Goal: Information Seeking & Learning: Get advice/opinions

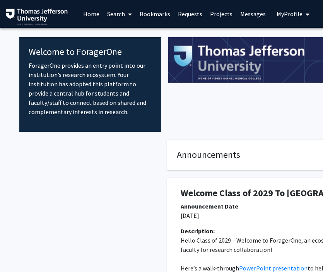
click at [294, 16] on span "My Profile" at bounding box center [289, 14] width 26 height 8
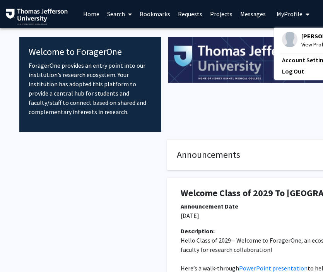
click at [292, 39] on img at bounding box center [289, 39] width 15 height 15
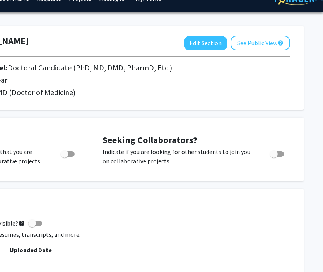
scroll to position [15, 141]
click at [208, 46] on button "Edit Section" at bounding box center [206, 43] width 44 height 14
select select "first_year"
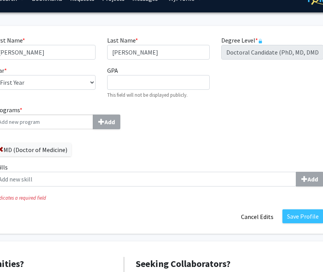
scroll to position [15, 141]
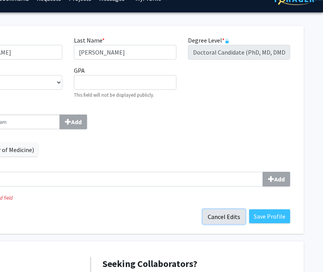
click at [226, 216] on button "Cancel Edits" at bounding box center [224, 216] width 43 height 15
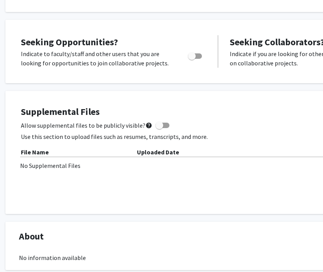
scroll to position [116, 14]
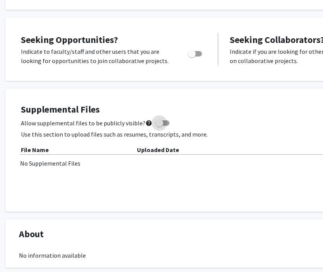
click at [155, 122] on span at bounding box center [159, 123] width 8 height 8
click at [159, 126] on input "Allow supplemental files to be publicly visible? help" at bounding box center [159, 126] width 0 height 0
checkbox input "true"
click at [70, 148] on div "File Name" at bounding box center [79, 149] width 116 height 9
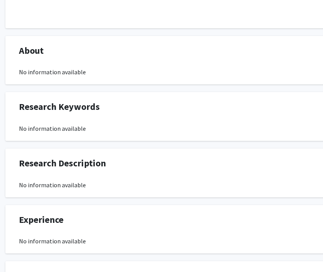
scroll to position [230, 14]
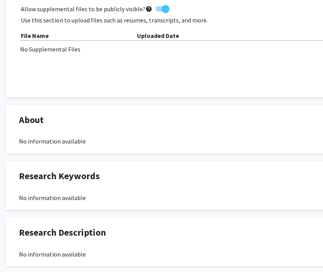
click at [53, 143] on div "No information available" at bounding box center [218, 140] width 398 height 9
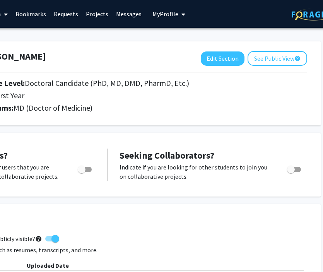
scroll to position [0, 141]
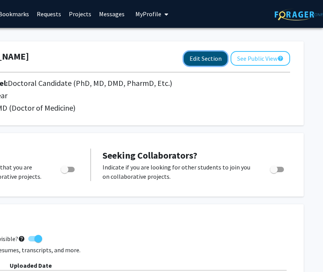
click at [219, 60] on button "Edit Section" at bounding box center [206, 58] width 44 height 14
select select "first_year"
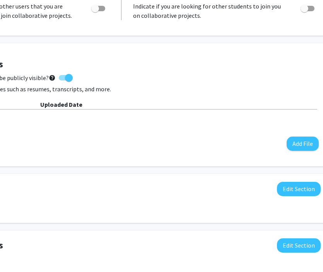
scroll to position [285, 109]
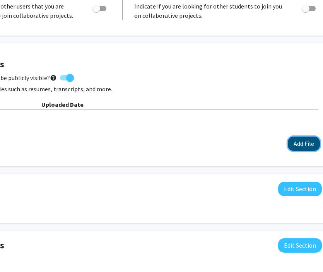
click at [299, 143] on button "Add File" at bounding box center [304, 143] width 32 height 14
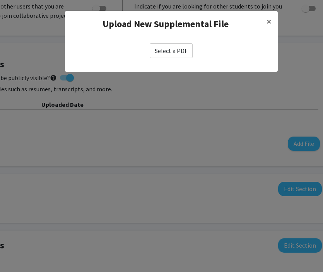
click at [179, 50] on label "Select a PDF" at bounding box center [171, 50] width 43 height 15
click at [0, 0] on input "Select a PDF" at bounding box center [0, 0] width 0 height 0
click at [177, 43] on div "Select a PDF" at bounding box center [171, 50] width 213 height 27
click at [173, 48] on label "Select a PDF" at bounding box center [171, 50] width 43 height 15
click at [0, 0] on input "Select a PDF" at bounding box center [0, 0] width 0 height 0
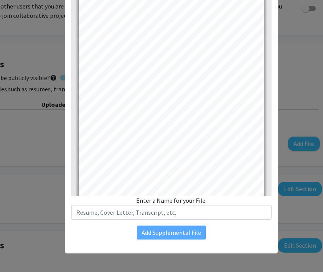
scroll to position [0, 0]
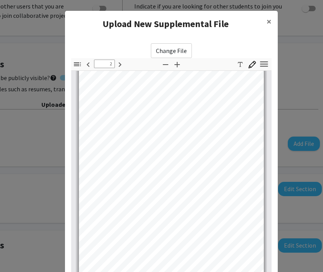
type input "3"
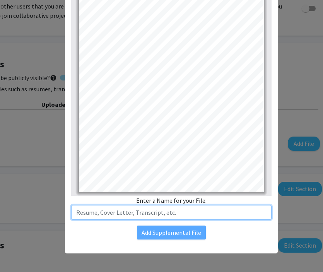
click at [137, 210] on input "text" at bounding box center [171, 212] width 200 height 15
type input "r"
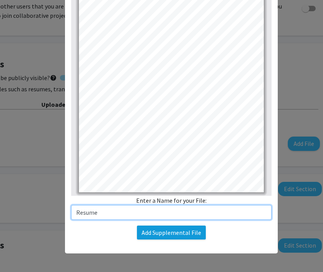
type input "Resume"
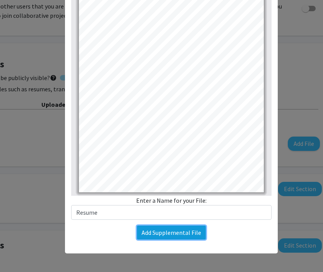
click at [147, 231] on button "Add Supplemental File" at bounding box center [171, 232] width 69 height 14
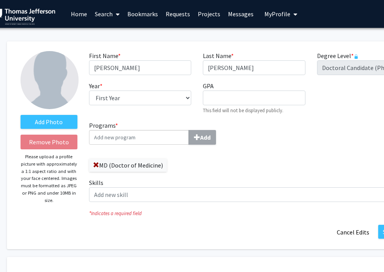
scroll to position [0, 10]
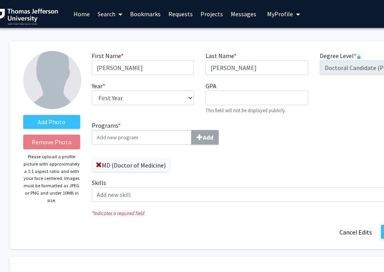
click at [151, 135] on input "Programs * Add" at bounding box center [142, 137] width 100 height 15
click at [266, 166] on div "Programs * Add MD (Doctor of Medicine) Skills Add" at bounding box center [256, 164] width 341 height 87
click at [45, 123] on label "Add Photo" at bounding box center [51, 122] width 57 height 14
click at [0, 0] on input "Add Photo" at bounding box center [0, 0] width 0 height 0
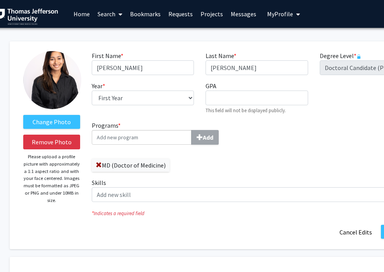
drag, startPoint x: 55, startPoint y: 72, endPoint x: 66, endPoint y: 51, distance: 23.5
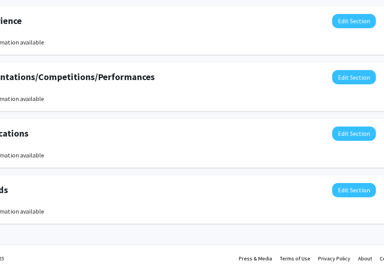
scroll to position [634, 80]
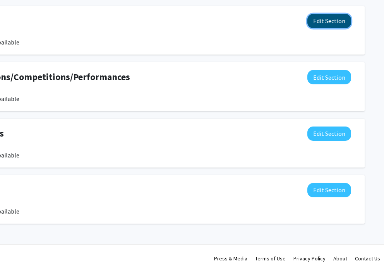
click at [322, 25] on button "Edit Section" at bounding box center [329, 21] width 44 height 14
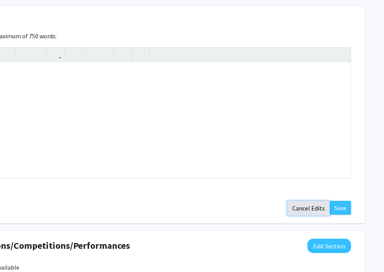
click at [308, 211] on button "Cancel Edits" at bounding box center [308, 208] width 43 height 15
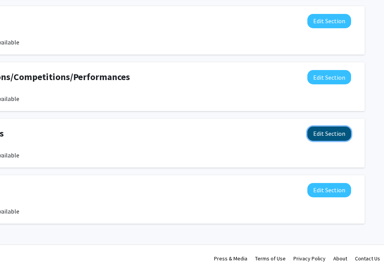
click at [322, 137] on button "Edit Section" at bounding box center [329, 133] width 44 height 14
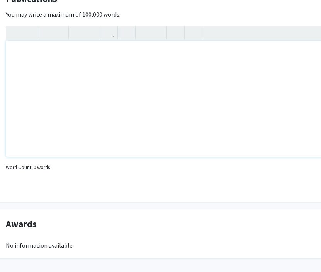
scroll to position [770, 27]
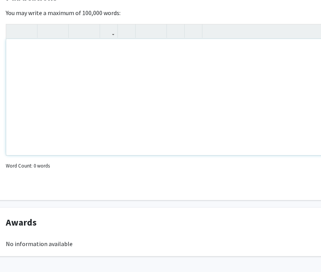
click at [180, 105] on div "Note to users with screen readers: Please deactivate our accessibility plugin f…" at bounding box center [204, 97] width 397 height 116
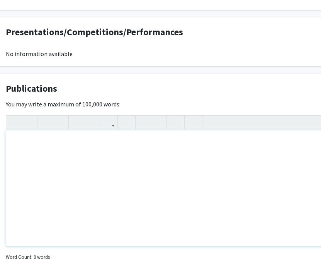
scroll to position [643, 27]
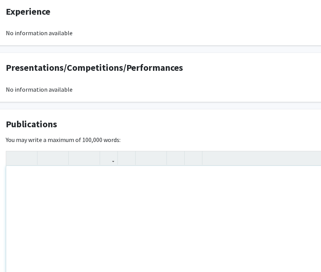
paste div "Note to users with screen readers: Please deactivate our accessibility plugin f…"
type textarea "<l>• Ipsumdolo S, Ametcon A, Elitse D, Eiusmodt I, Utlabore E, Dolorem A, Enima…"
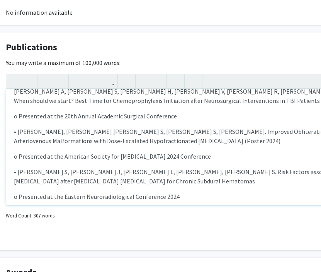
scroll to position [0, 0]
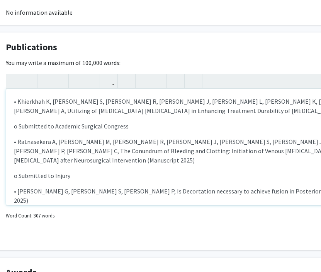
click at [16, 127] on p "o Submitted to Academic Surgical Congress" at bounding box center [205, 125] width 382 height 9
click at [17, 100] on p "• Khierkhah K, [PERSON_NAME] S, [PERSON_NAME] R, [PERSON_NAME] J, [PERSON_NAME]…" at bounding box center [205, 106] width 382 height 19
click at [18, 139] on p "• Ratnasekera A, [PERSON_NAME] M, [PERSON_NAME] R, [PERSON_NAME] J, [PERSON_NAM…" at bounding box center [205, 151] width 382 height 28
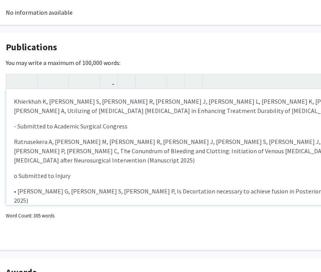
click at [19, 171] on p "o Submitted to Injury" at bounding box center [205, 175] width 382 height 9
click at [18, 186] on p "• [PERSON_NAME] G, [PERSON_NAME] S, [PERSON_NAME] P, Is Decortation necessary t…" at bounding box center [205, 195] width 382 height 19
click at [19, 211] on p "o Submitted to Eurospine 2025 Conference" at bounding box center [205, 215] width 382 height 9
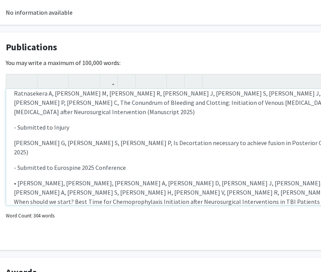
scroll to position [68, 0]
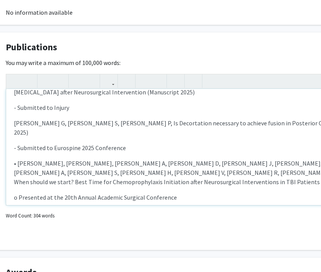
click at [17, 159] on p "• [PERSON_NAME], [PERSON_NAME], [PERSON_NAME] A, [PERSON_NAME] D, [PERSON_NAME]…" at bounding box center [205, 173] width 382 height 28
click at [17, 193] on p "o Presented at the 20th Annual Academic Surgical Conference" at bounding box center [205, 197] width 382 height 9
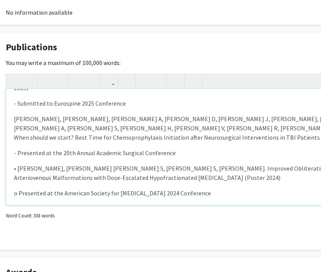
scroll to position [119, 0]
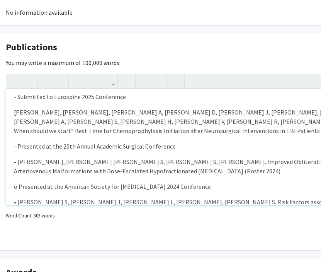
click at [18, 157] on p "• [PERSON_NAME], [PERSON_NAME] [PERSON_NAME] S, [PERSON_NAME] S, [PERSON_NAME].…" at bounding box center [205, 166] width 382 height 19
click at [20, 182] on p "o Presented at the American Society for [MEDICAL_DATA] 2024 Conference" at bounding box center [205, 186] width 382 height 9
click at [19, 197] on p "• [PERSON_NAME] S, [PERSON_NAME] J, [PERSON_NAME] L, [PERSON_NAME], [PERSON_NAM…" at bounding box center [205, 206] width 382 height 19
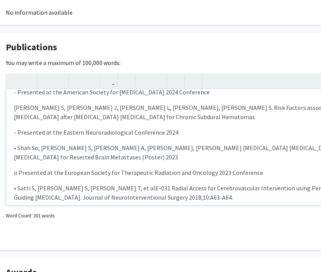
scroll to position [214, 0]
click at [18, 143] on p "• Shah So, [PERSON_NAME] S, [PERSON_NAME] A, [PERSON_NAME], [PERSON_NAME] [MEDI…" at bounding box center [205, 152] width 382 height 19
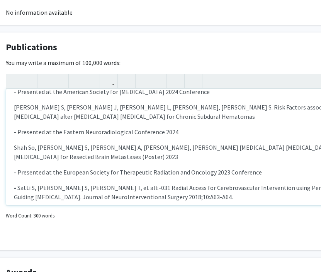
click at [17, 183] on p "• Satti S, [PERSON_NAME] S, [PERSON_NAME] T, et alE-031 Radial Access for Cereb…" at bounding box center [205, 192] width 382 height 19
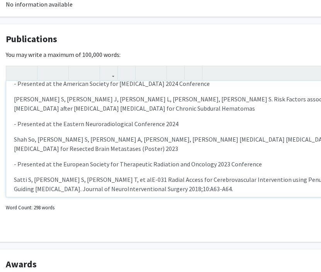
scroll to position [720, 27]
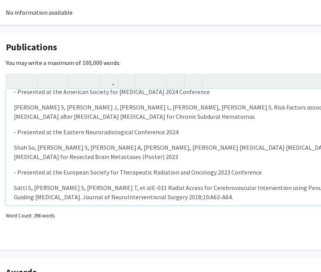
type textarea "<p>Khierkhah K, [PERSON_NAME] S, [PERSON_NAME] R, [PERSON_NAME] J, [PERSON_NAME…"
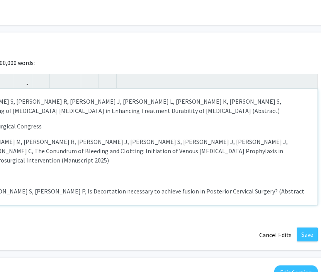
scroll to position [720, 143]
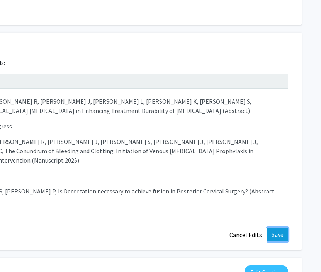
click at [286, 230] on button "Save" at bounding box center [277, 234] width 21 height 14
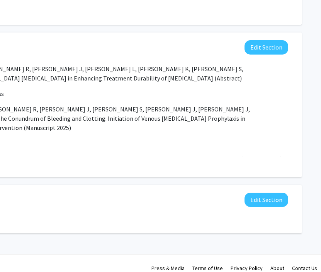
select select "first_year"
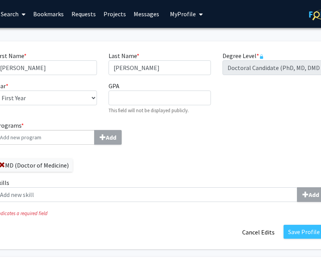
scroll to position [0, 143]
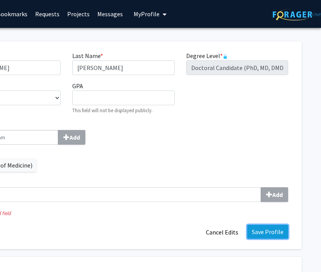
click at [276, 227] on button "Save Profile" at bounding box center [267, 232] width 41 height 14
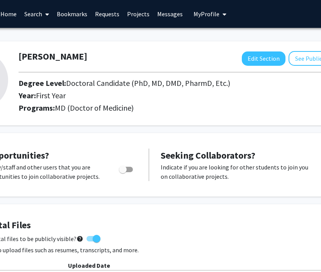
scroll to position [0, 61]
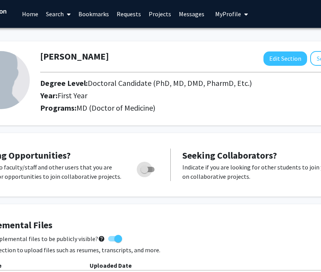
click at [147, 169] on span "Toggle" at bounding box center [145, 169] width 8 height 8
click at [145, 172] on input "Are you actively seeking opportunities?" at bounding box center [144, 172] width 0 height 0
checkbox input "true"
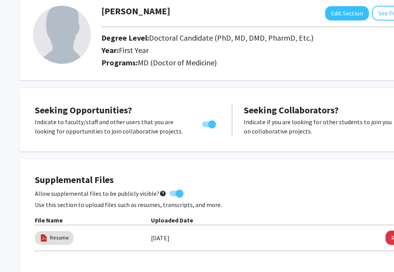
scroll to position [0, 0]
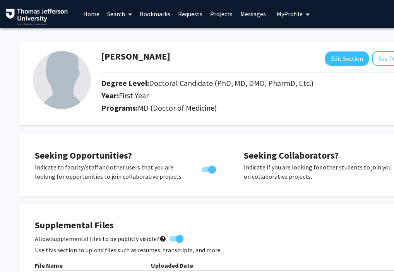
click at [94, 15] on link "Home" at bounding box center [91, 13] width 24 height 27
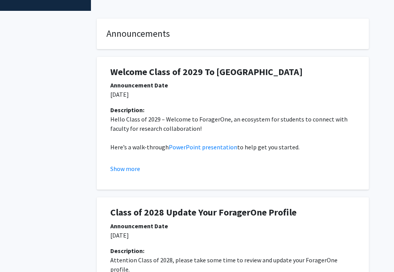
scroll to position [119, 70]
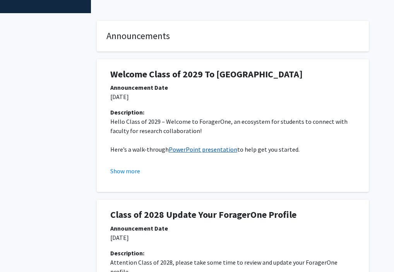
click at [213, 146] on link "PowerPoint presentation" at bounding box center [203, 149] width 68 height 8
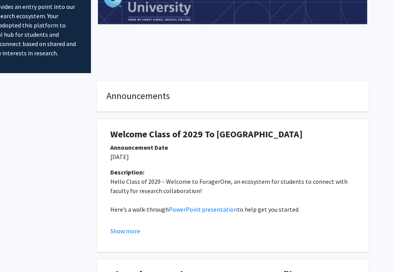
scroll to position [0, 70]
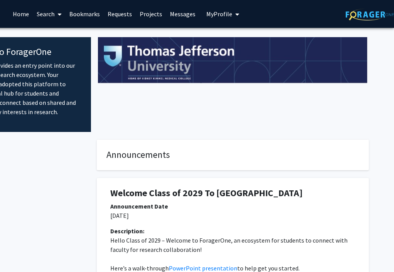
click at [225, 10] on span "My Profile" at bounding box center [219, 14] width 26 height 8
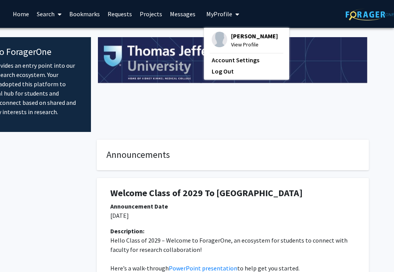
click at [238, 50] on div "[PERSON_NAME] View Profile Account Settings Log Out" at bounding box center [246, 54] width 85 height 52
click at [232, 35] on span "[PERSON_NAME]" at bounding box center [254, 36] width 47 height 9
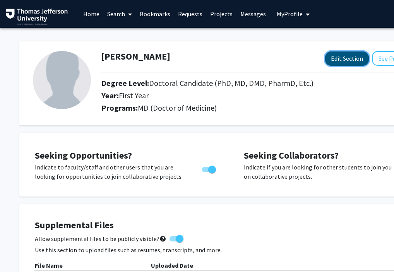
click at [322, 56] on button "Edit Section" at bounding box center [347, 58] width 44 height 14
select select "first_year"
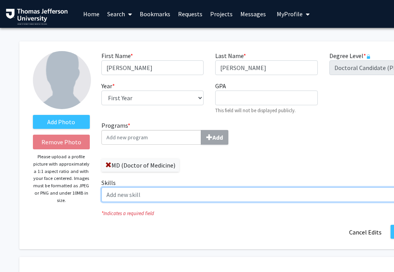
click at [138, 189] on input "Skills Add" at bounding box center [252, 194] width 303 height 15
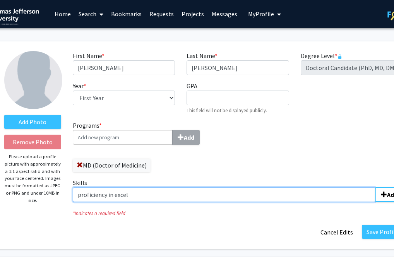
scroll to position [0, 52]
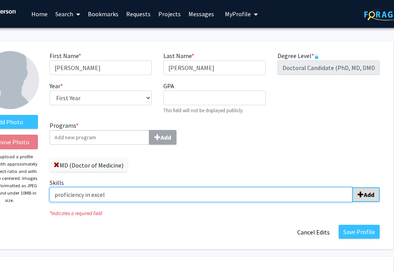
type input "proficiency in excel"
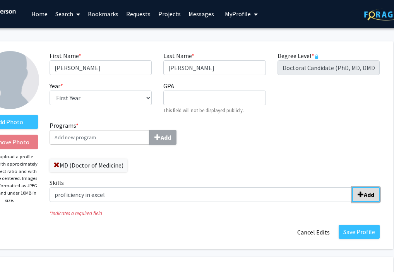
click at [322, 197] on span "submit" at bounding box center [360, 194] width 6 height 6
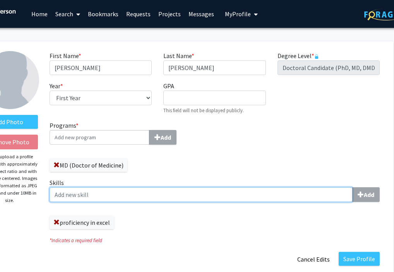
click at [168, 201] on input "Skills Add" at bounding box center [200, 194] width 303 height 15
type input "chart review"
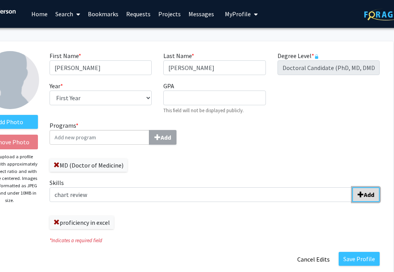
click at [322, 192] on b "Add" at bounding box center [368, 195] width 10 height 8
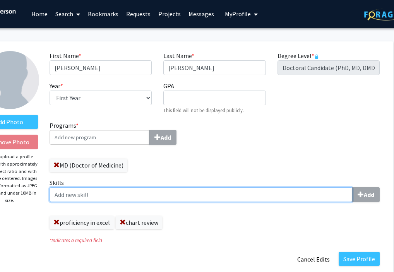
click at [234, 187] on input "Skills Add" at bounding box center [200, 194] width 303 height 15
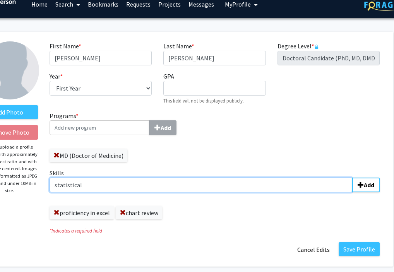
scroll to position [13, 52]
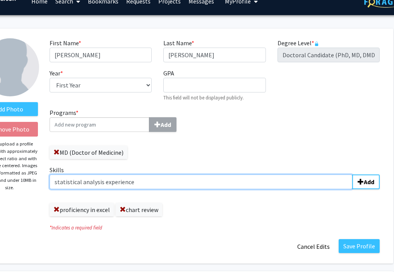
type input "statistical analysis experience"
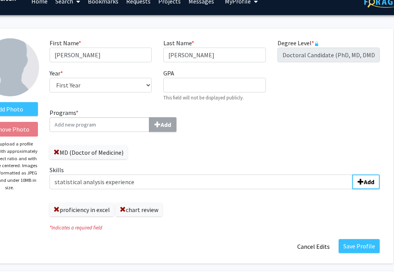
click at [263, 168] on label "Skills statistical analysis experience Add" at bounding box center [214, 177] width 330 height 24
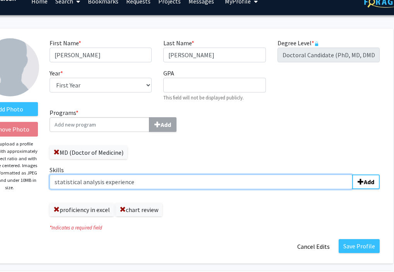
click at [263, 174] on input "statistical analysis experience" at bounding box center [200, 181] width 303 height 15
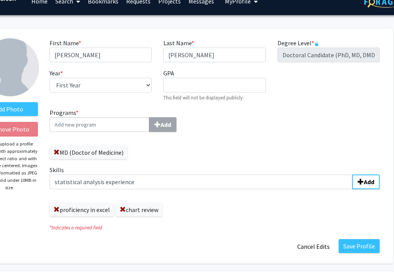
click at [264, 151] on div "Programs * Add MD (Doctor of Medicine) Skills statistical analysis experience A…" at bounding box center [214, 165] width 341 height 114
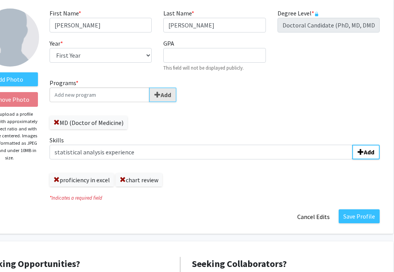
scroll to position [60, 52]
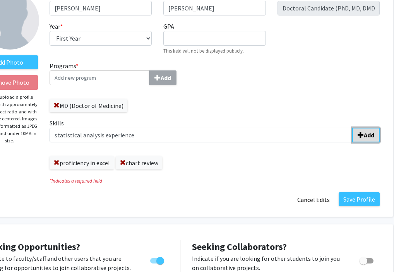
click at [322, 136] on b "Add" at bounding box center [368, 135] width 10 height 8
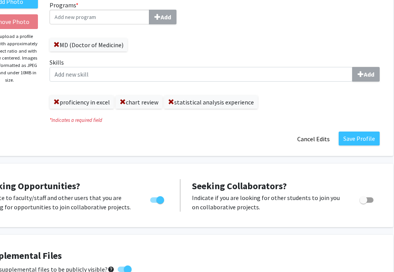
scroll to position [119, 52]
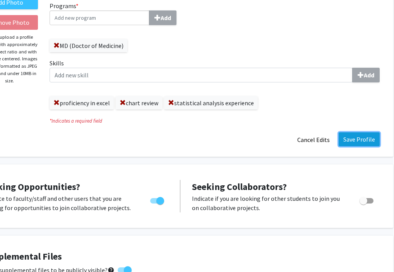
click at [322, 143] on button "Save Profile" at bounding box center [358, 139] width 41 height 14
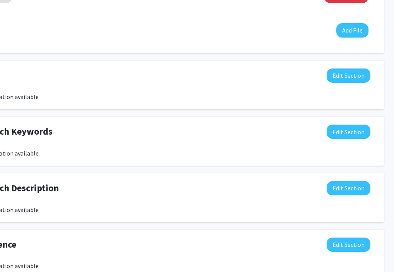
scroll to position [299, 70]
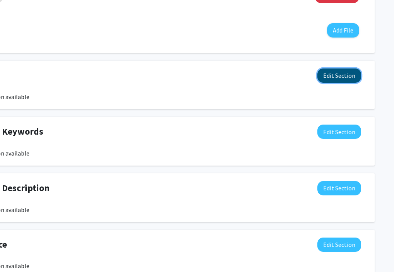
click at [322, 76] on button "Edit Section" at bounding box center [339, 75] width 44 height 14
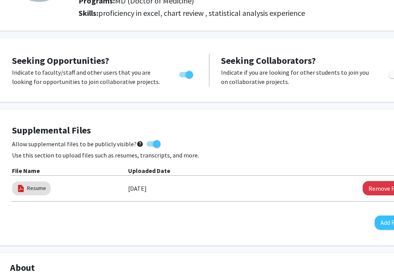
scroll to position [161, 23]
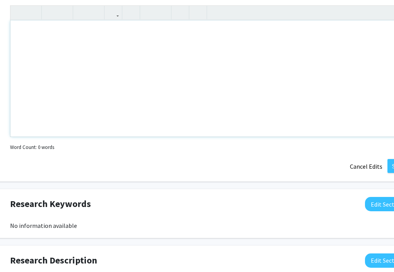
click at [237, 61] on div "Note to users with screen readers: Please deactivate our accessibility plugin f…" at bounding box center [208, 78] width 397 height 116
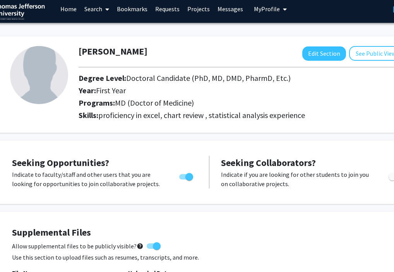
scroll to position [0, 23]
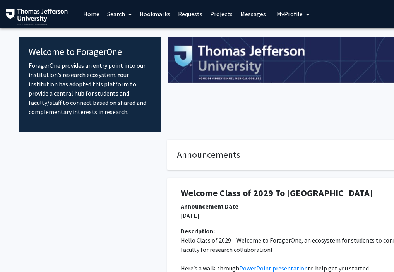
click at [290, 15] on span "My Profile" at bounding box center [289, 14] width 26 height 8
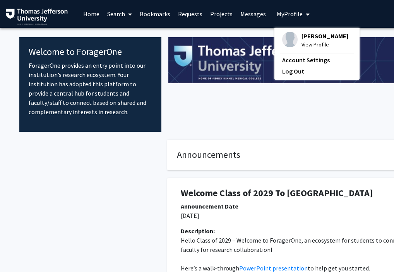
click at [290, 46] on fg-profile-picture at bounding box center [289, 40] width 15 height 17
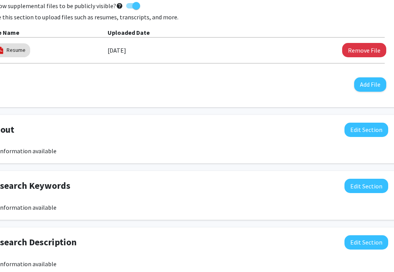
scroll to position [245, 44]
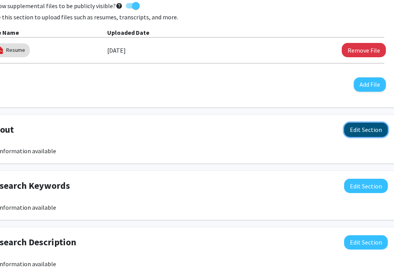
click at [361, 133] on button "Edit Section" at bounding box center [366, 130] width 44 height 14
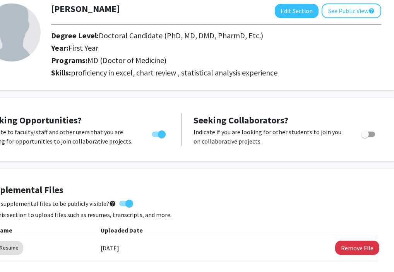
scroll to position [0, 50]
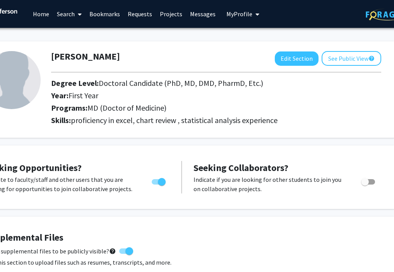
click at [58, 11] on link "Search" at bounding box center [69, 13] width 32 height 27
click at [78, 32] on span "Faculty/Staff" at bounding box center [81, 35] width 57 height 15
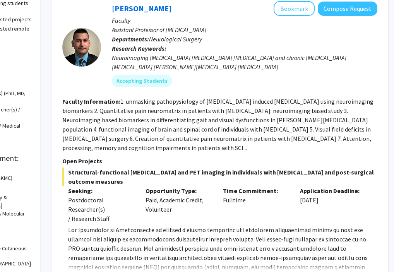
scroll to position [89, 70]
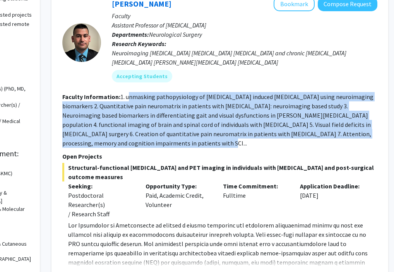
drag, startPoint x: 129, startPoint y: 95, endPoint x: 122, endPoint y: 143, distance: 48.9
click at [122, 143] on fg-read-more "1. unmasking pathopysiology of spinal cord injury induced neuropathic pain usin…" at bounding box center [217, 120] width 311 height 54
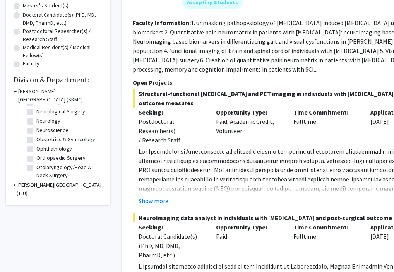
scroll to position [208, 0]
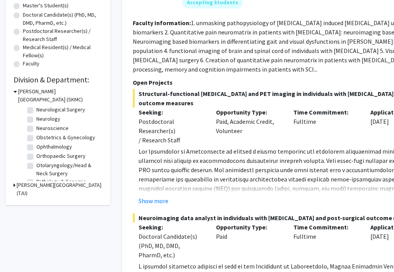
click at [36, 146] on label "Ophthalmology" at bounding box center [54, 147] width 36 height 8
click at [36, 146] on input "Ophthalmology" at bounding box center [38, 145] width 5 height 5
checkbox input "true"
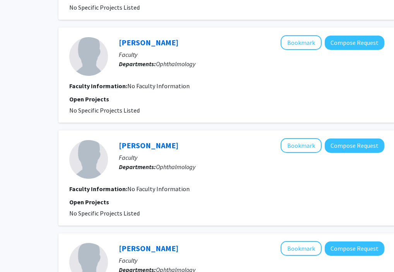
scroll to position [990, 63]
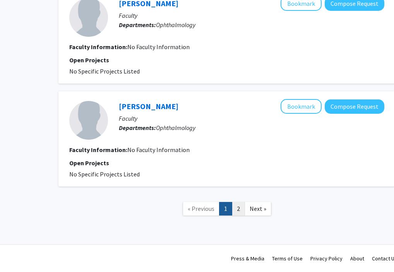
click at [235, 205] on link "2" at bounding box center [238, 209] width 13 height 14
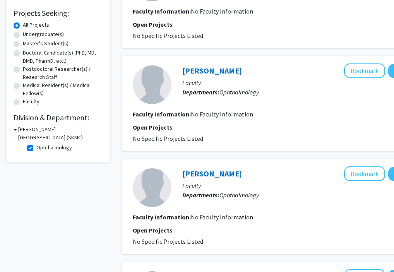
scroll to position [196, 0]
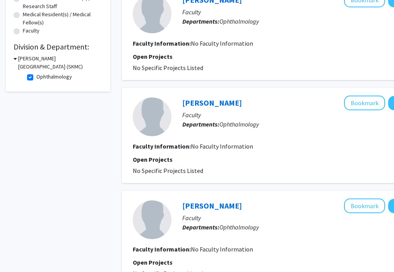
click at [36, 78] on label "Ophthalmology" at bounding box center [54, 77] width 36 height 8
click at [36, 78] on input "Ophthalmology" at bounding box center [38, 75] width 5 height 5
checkbox input "false"
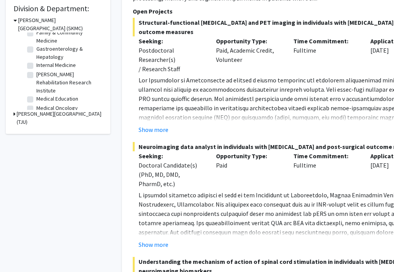
scroll to position [110, 0]
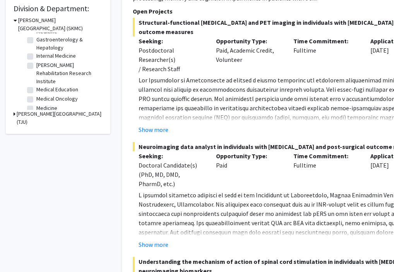
click at [36, 99] on label "Medical Oncology" at bounding box center [56, 99] width 41 height 8
click at [36, 99] on input "Medical Oncology" at bounding box center [38, 97] width 5 height 5
checkbox input "true"
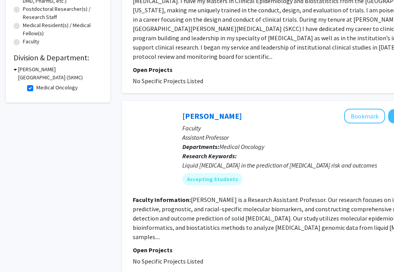
scroll to position [115, 0]
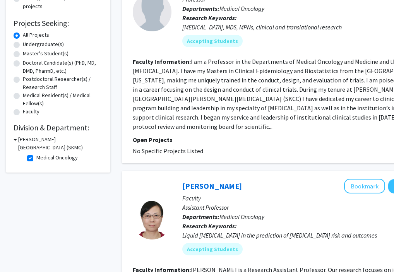
click at [36, 158] on label "Medical Oncology" at bounding box center [56, 157] width 41 height 8
click at [36, 158] on input "Medical Oncology" at bounding box center [38, 155] width 5 height 5
checkbox input "false"
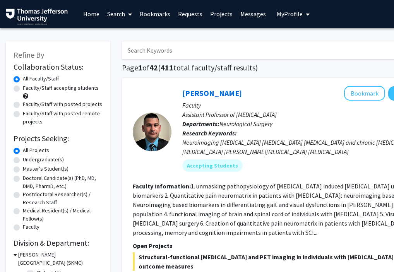
click at [23, 88] on label "Faculty/Staff accepting students" at bounding box center [61, 88] width 76 height 8
click at [23, 88] on input "Faculty/Staff accepting students" at bounding box center [25, 86] width 5 height 5
radio input "true"
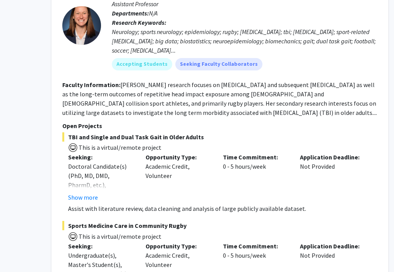
scroll to position [3834, 70]
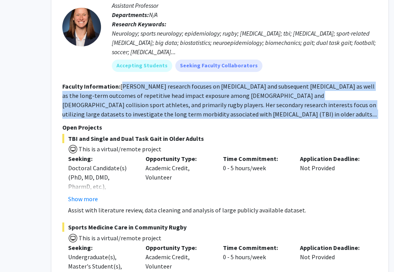
drag, startPoint x: 123, startPoint y: 67, endPoint x: 182, endPoint y: 102, distance: 69.0
click at [182, 102] on fg-search-faculty "Katie Hunzinger Bookmark Compose Request Faculty Assistant Professor Department…" at bounding box center [219, 228] width 315 height 503
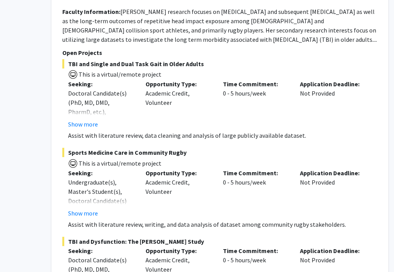
scroll to position [3909, 70]
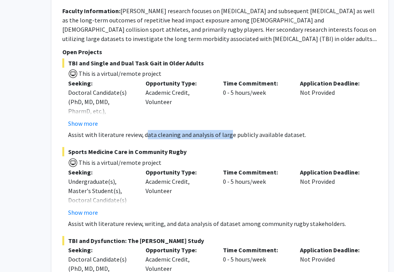
drag, startPoint x: 143, startPoint y: 115, endPoint x: 227, endPoint y: 115, distance: 83.9
click at [227, 130] on p "Assist with literature review, data cleaning and analysis of large publicly ava…" at bounding box center [222, 134] width 309 height 9
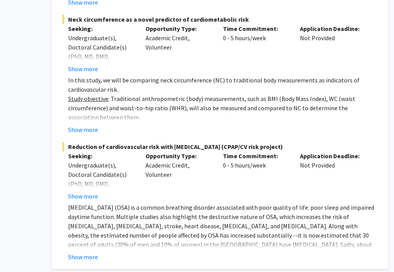
scroll to position [5642, 70]
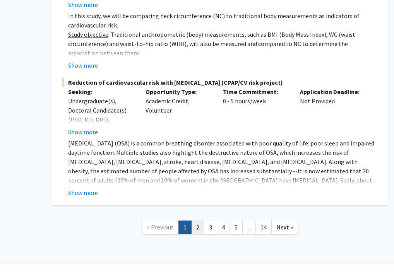
click at [200, 220] on link "2" at bounding box center [197, 227] width 13 height 14
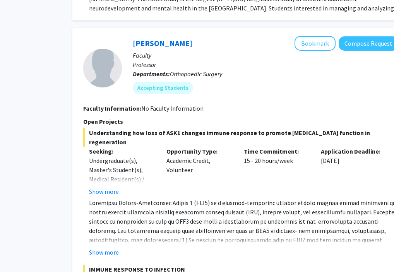
scroll to position [407, 49]
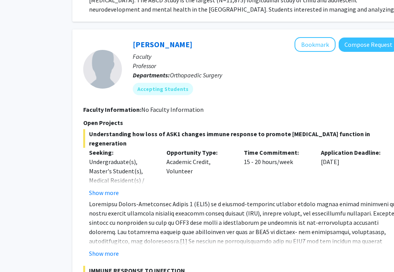
click at [170, 129] on span "Understanding how loss of ASK1 changes immune response to promote mesenchymal s…" at bounding box center [240, 138] width 315 height 19
drag, startPoint x: 160, startPoint y: 112, endPoint x: 248, endPoint y: 114, distance: 87.4
click at [248, 129] on span "Understanding how loss of ASK1 changes immune response to promote mesenchymal s…" at bounding box center [240, 138] width 315 height 19
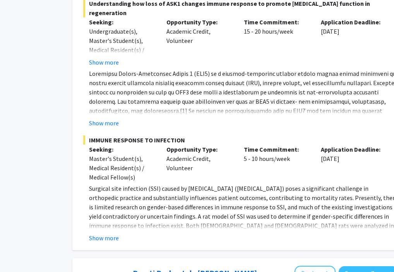
scroll to position [539, 49]
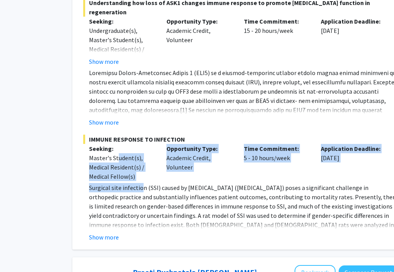
drag, startPoint x: 117, startPoint y: 143, endPoint x: 140, endPoint y: 167, distance: 32.8
click at [140, 167] on div "IMMUNE RESPONSE TO INFECTION Seeking: Master's Student(s), Medical Resident(s) …" at bounding box center [240, 188] width 315 height 107
click at [140, 183] on p "Surgical site infection (SSI) caused by Staphylococcus aureus (S. aureus) poses…" at bounding box center [243, 225] width 309 height 84
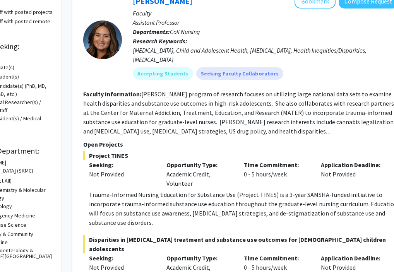
scroll to position [0, 49]
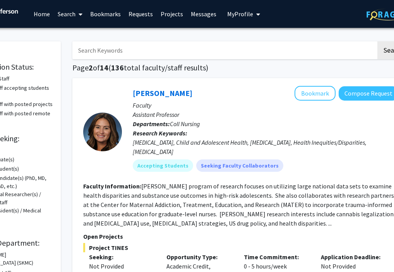
click at [239, 9] on button "My Profile" at bounding box center [244, 14] width 38 height 28
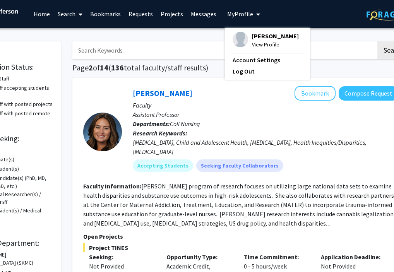
click at [243, 39] on img at bounding box center [239, 39] width 15 height 15
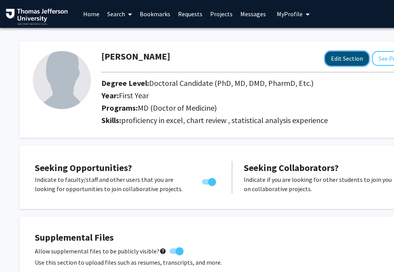
click at [341, 62] on button "Edit Section" at bounding box center [347, 58] width 44 height 14
select select "first_year"
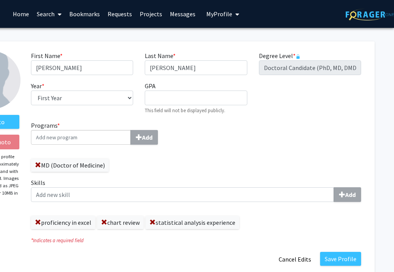
click at [22, 15] on link "Home" at bounding box center [21, 13] width 24 height 27
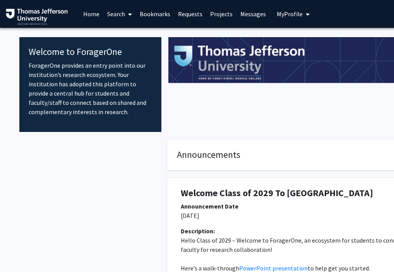
click at [115, 13] on link "Search" at bounding box center [119, 13] width 32 height 27
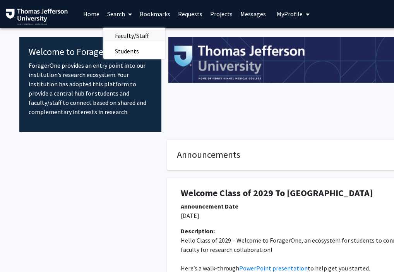
click at [118, 31] on span "Faculty/Staff" at bounding box center [131, 35] width 57 height 15
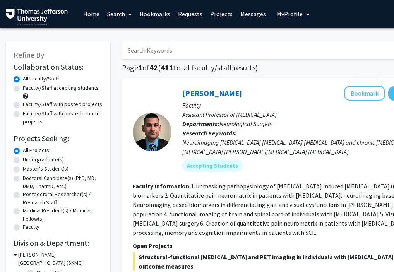
click at [55, 89] on label "Faculty/Staff accepting students" at bounding box center [61, 88] width 76 height 8
click at [28, 89] on input "Faculty/Staff accepting students" at bounding box center [25, 86] width 5 height 5
radio input "true"
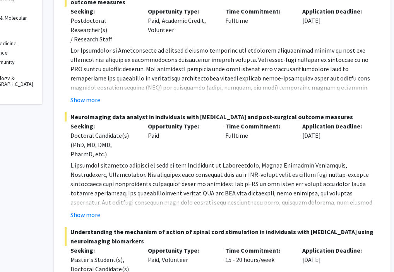
scroll to position [265, 68]
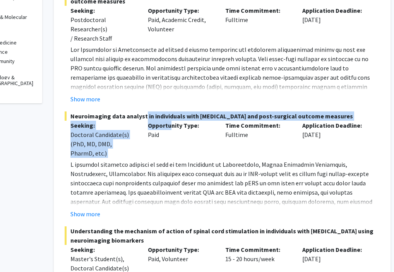
drag, startPoint x: 141, startPoint y: 116, endPoint x: 171, endPoint y: 127, distance: 31.7
click at [171, 127] on div "Neuroimaging data analyst in individuals with neurological disorders and post-s…" at bounding box center [222, 164] width 315 height 107
click at [171, 127] on p "Opportunity Type:" at bounding box center [181, 125] width 66 height 9
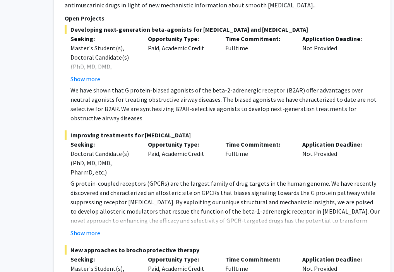
scroll to position [864, 68]
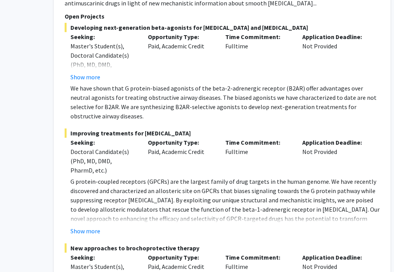
click at [155, 95] on p "We have shown that G protein-biased agonists of the beta-2-adrenergic receptor …" at bounding box center [224, 102] width 309 height 37
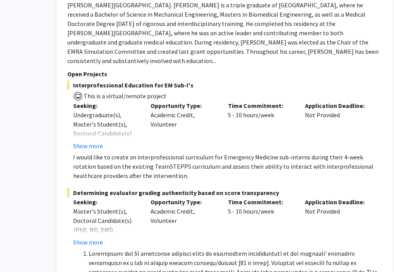
scroll to position [1795, 65]
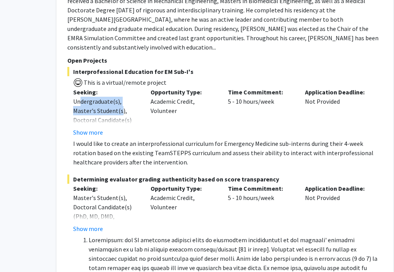
drag, startPoint x: 80, startPoint y: 84, endPoint x: 120, endPoint y: 91, distance: 40.4
click at [120, 97] on div "Undergraduate(s), Master's Student(s), Doctoral Candidate(s) (PhD, MD, DMD, Pha…" at bounding box center [106, 120] width 66 height 46
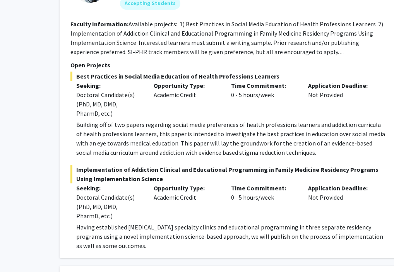
scroll to position [3539, 62]
